Goal: Check status

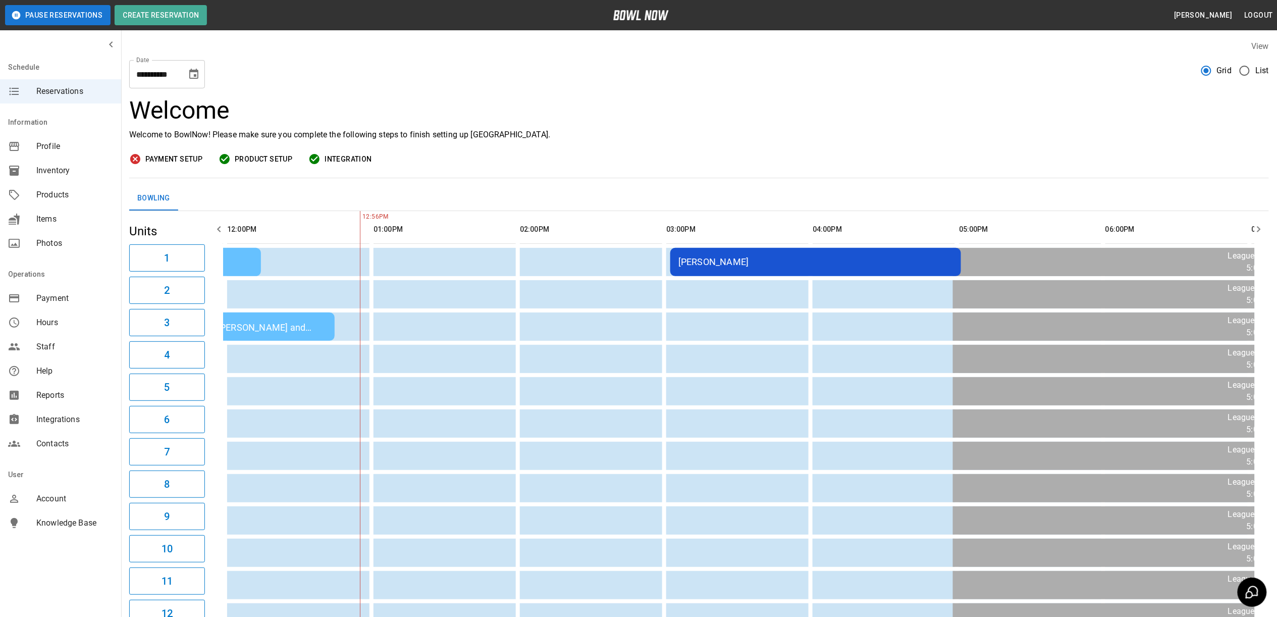
click at [722, 261] on div "[PERSON_NAME]" at bounding box center [815, 261] width 275 height 11
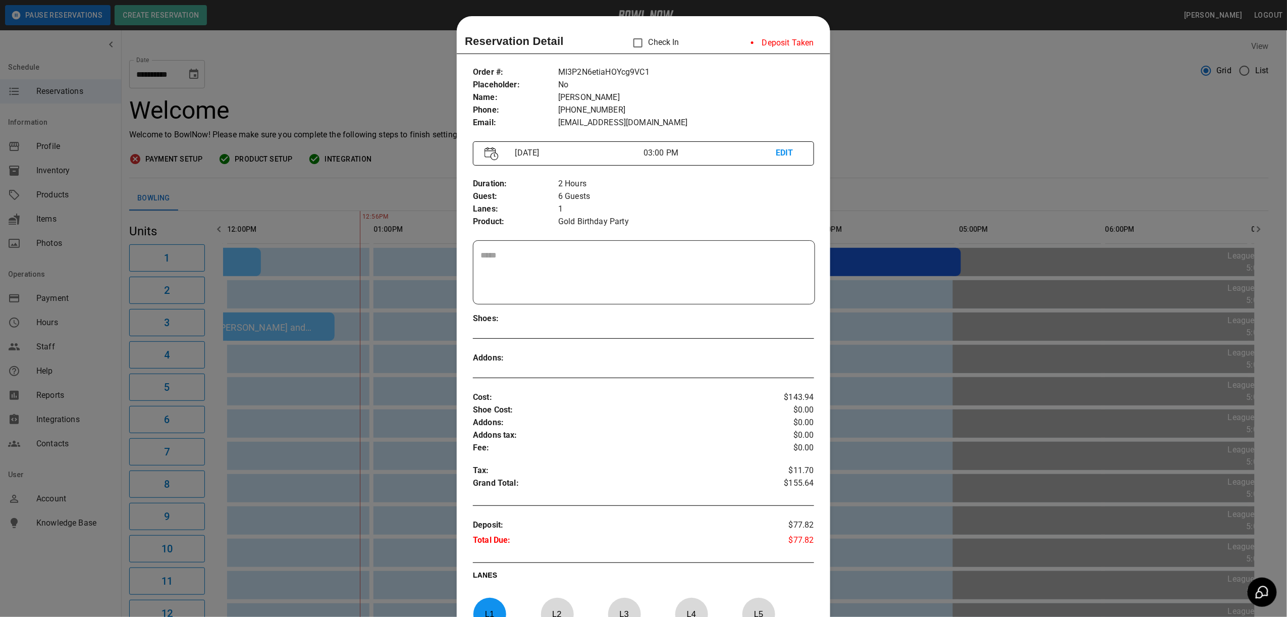
click at [945, 120] on div at bounding box center [643, 308] width 1287 height 617
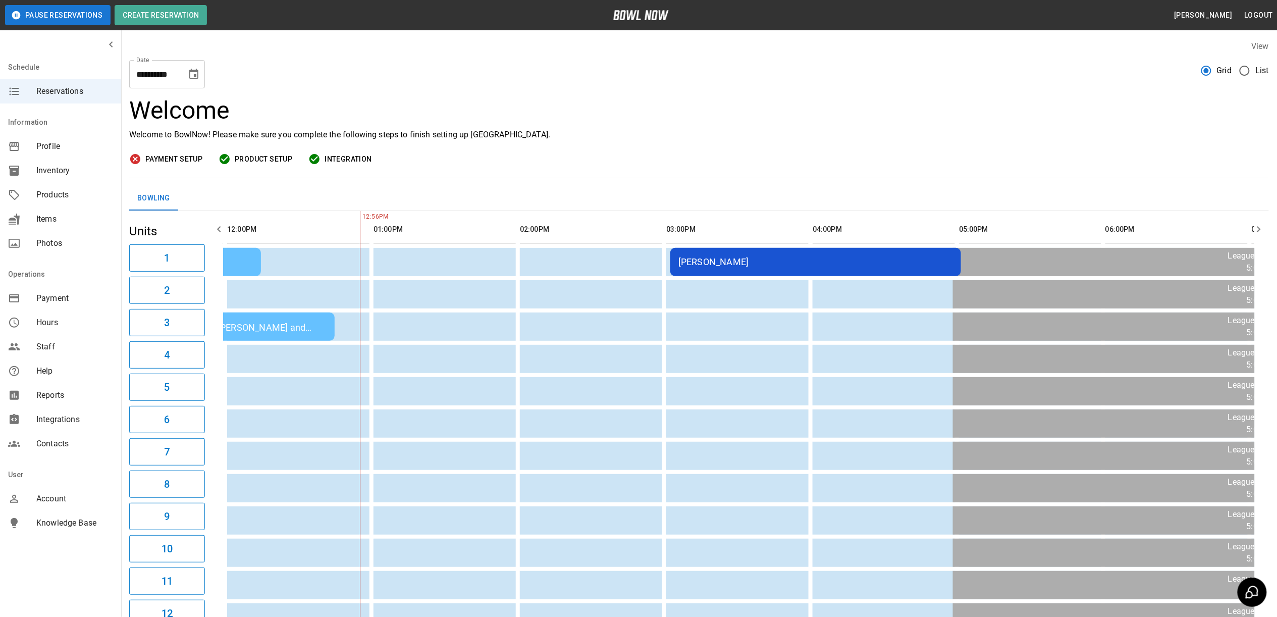
click at [709, 267] on td "[PERSON_NAME]" at bounding box center [815, 262] width 291 height 28
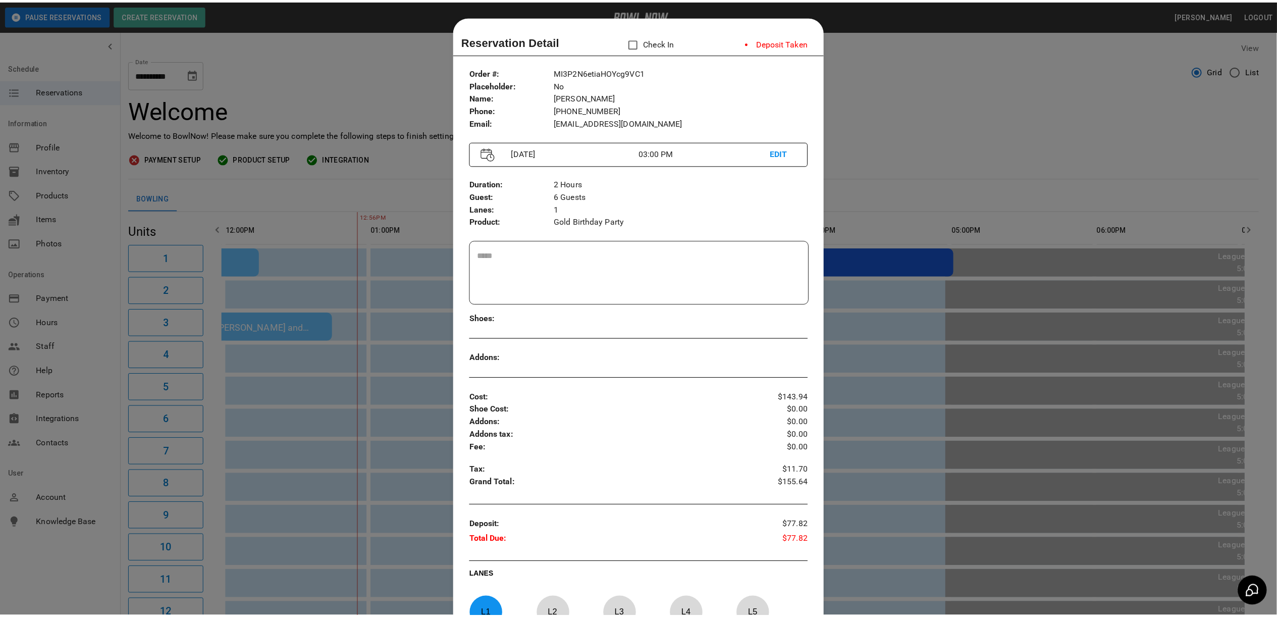
scroll to position [16, 0]
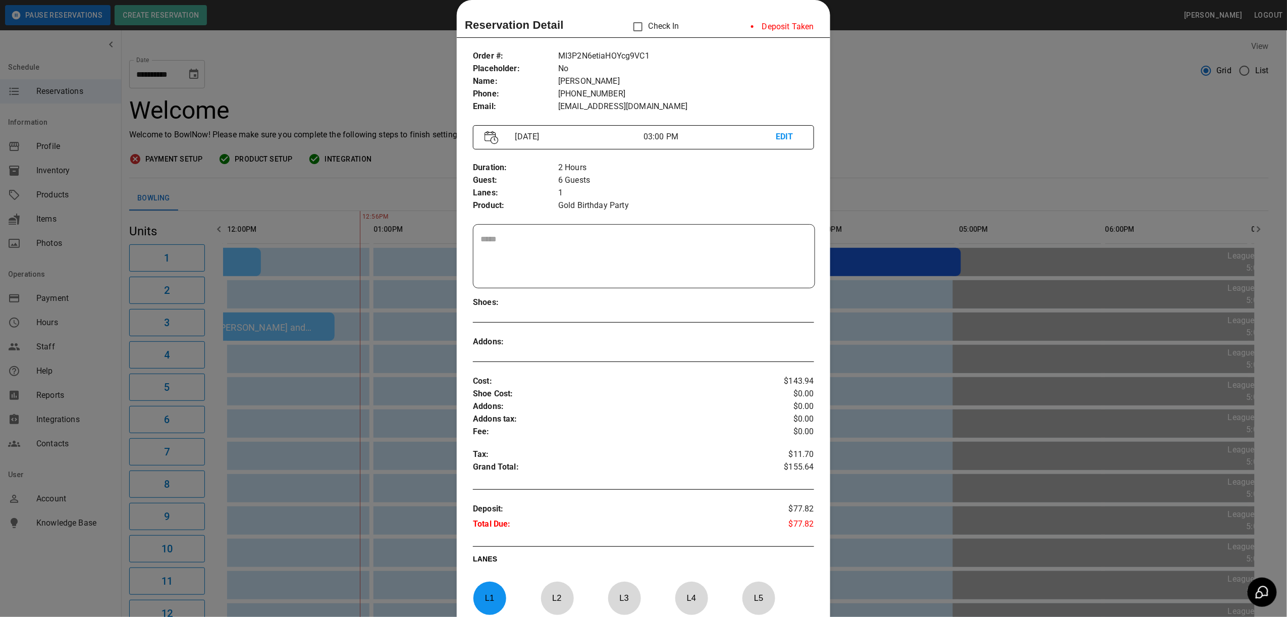
click at [1064, 89] on div at bounding box center [643, 308] width 1287 height 617
